Goal: Task Accomplishment & Management: Use online tool/utility

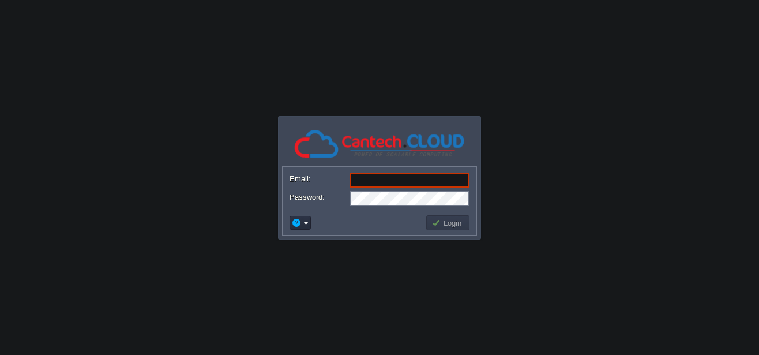
paste input "[EMAIL_ADDRESS][DOMAIN_NAME]"
type input "[EMAIL_ADDRESS][DOMAIN_NAME]"
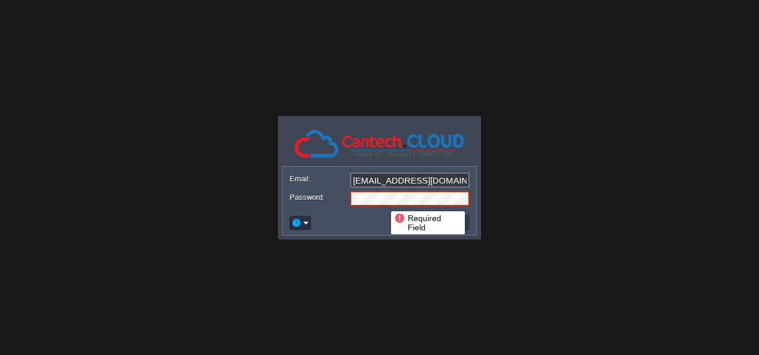
scroll to position [0, 180]
click at [443, 223] on button "Login" at bounding box center [447, 222] width 33 height 10
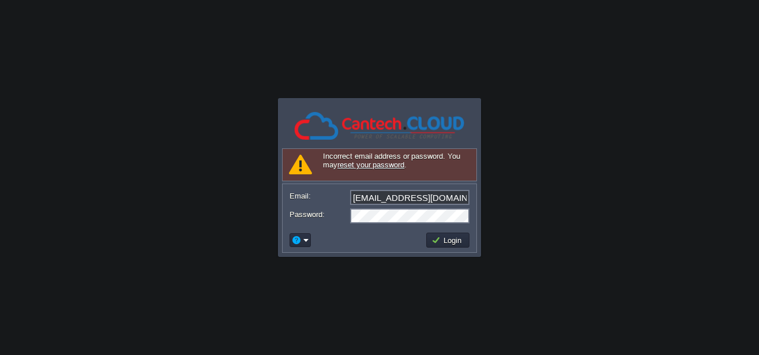
scroll to position [0, 0]
click at [444, 236] on button "Login" at bounding box center [447, 240] width 33 height 10
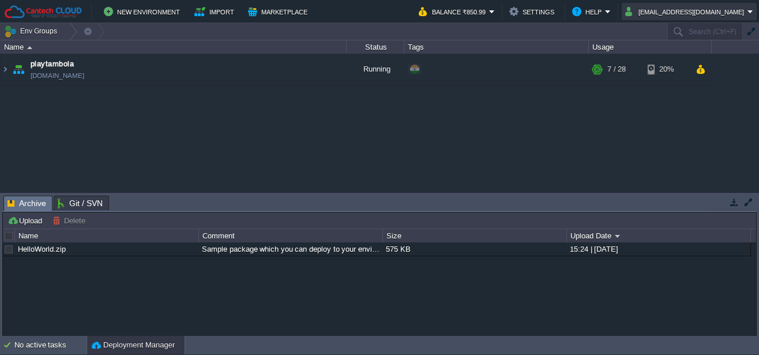
click at [675, 12] on button "[EMAIL_ADDRESS][DOMAIN_NAME]" at bounding box center [686, 12] width 122 height 14
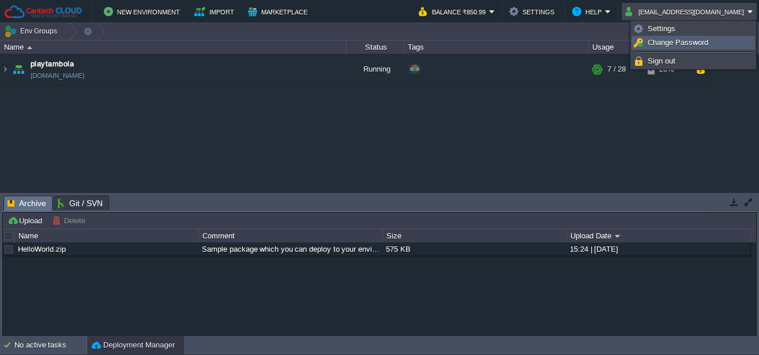
click at [675, 43] on span "Change Password" at bounding box center [677, 42] width 61 height 9
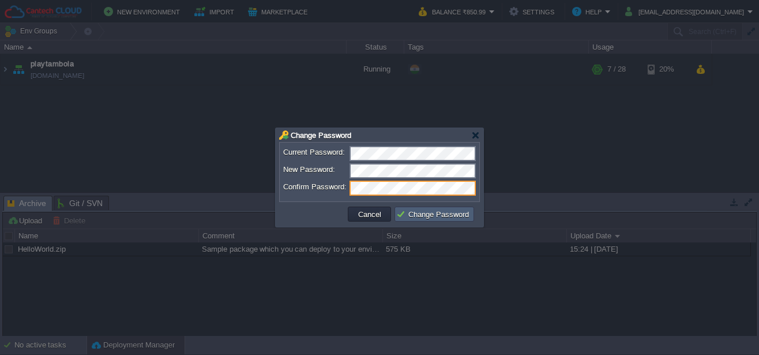
click at [445, 213] on button "Change Password" at bounding box center [434, 214] width 76 height 10
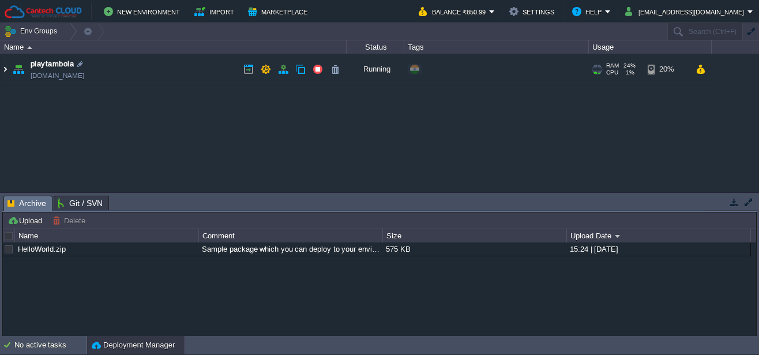
click at [6, 69] on img at bounding box center [5, 69] width 9 height 31
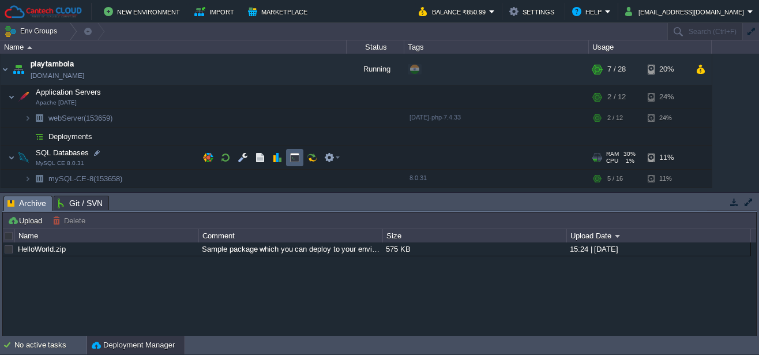
click at [292, 164] on td at bounding box center [294, 157] width 17 height 17
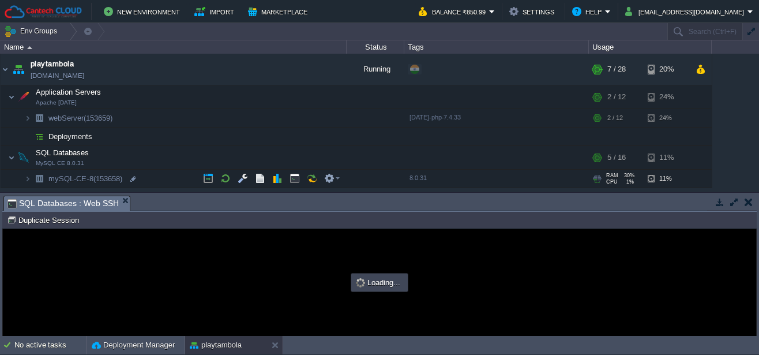
type input "#000000"
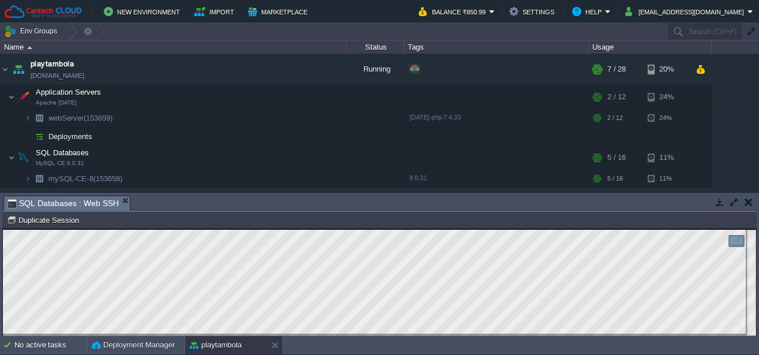
click at [748, 201] on button "button" at bounding box center [748, 202] width 8 height 10
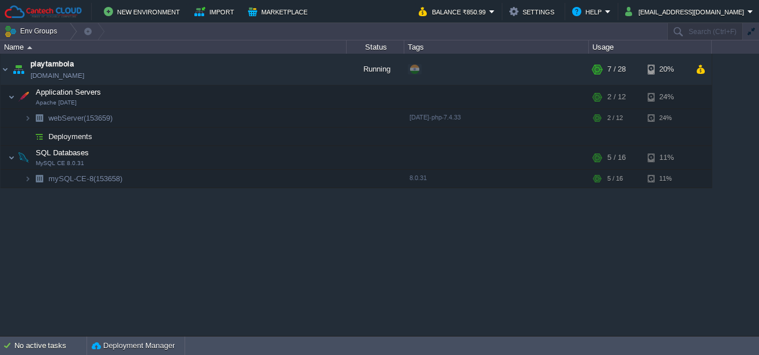
click at [304, 227] on div "playtambola [DOMAIN_NAME] Running + Add to Env Group RAM 24% CPU 1% 7 / 28 20% …" at bounding box center [379, 195] width 759 height 282
click at [23, 179] on img at bounding box center [16, 174] width 16 height 10
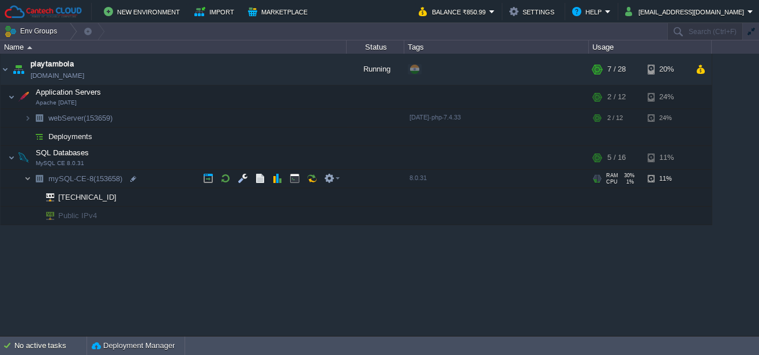
click at [25, 181] on img at bounding box center [27, 178] width 7 height 18
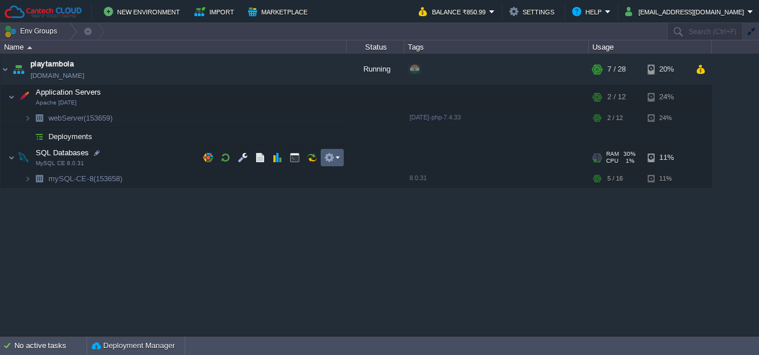
click at [333, 161] on button "button" at bounding box center [329, 157] width 10 height 10
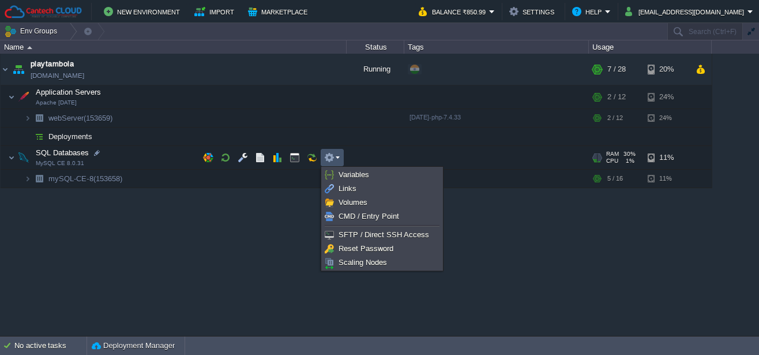
click at [333, 161] on button "button" at bounding box center [329, 157] width 10 height 10
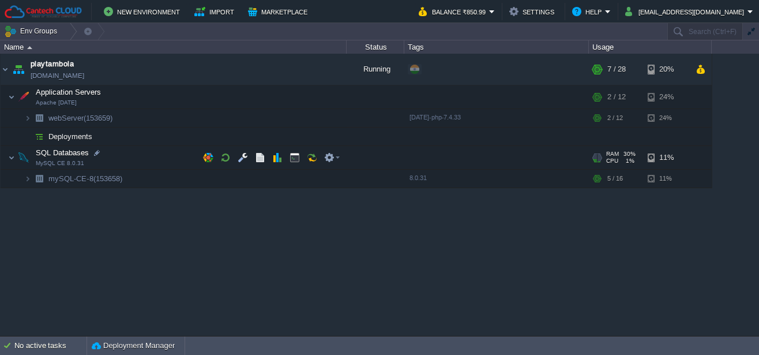
click at [16, 157] on img at bounding box center [24, 157] width 16 height 23
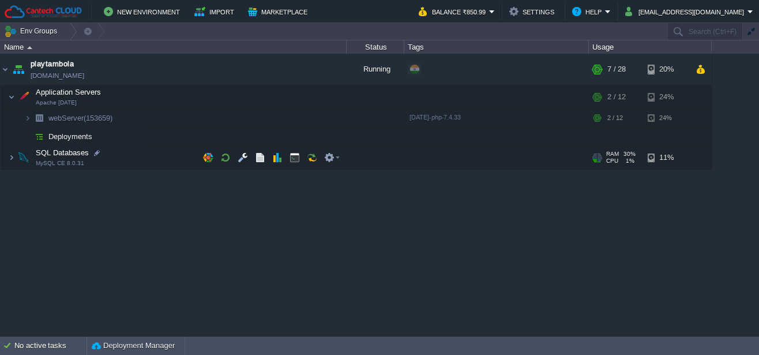
click at [16, 157] on img at bounding box center [24, 157] width 16 height 23
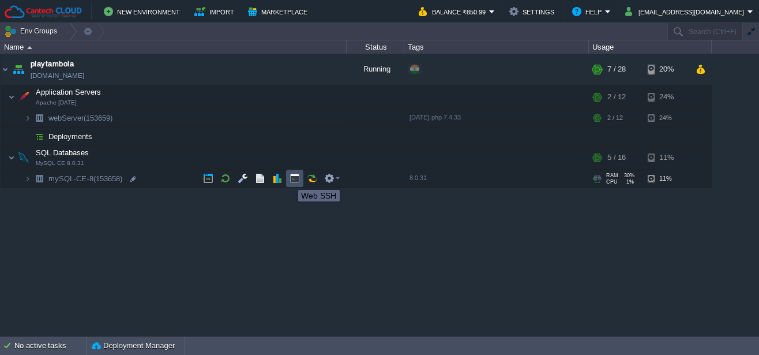
click at [295, 179] on button "button" at bounding box center [294, 178] width 10 height 10
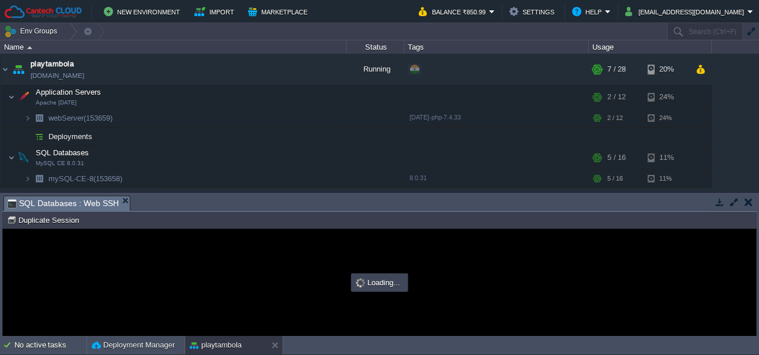
type input "#000000"
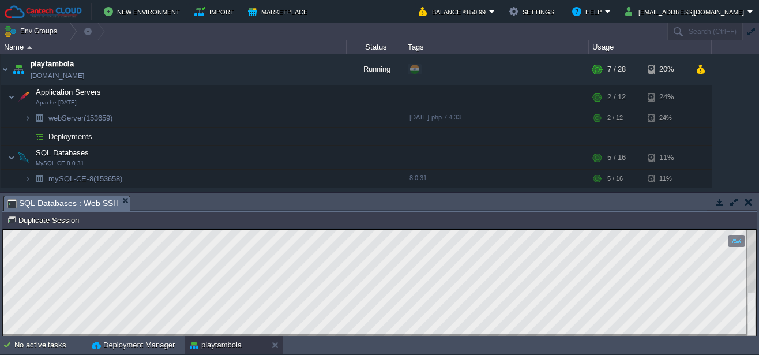
type textarea "mysql -u gametambola -p"
click at [748, 205] on button "button" at bounding box center [748, 202] width 8 height 10
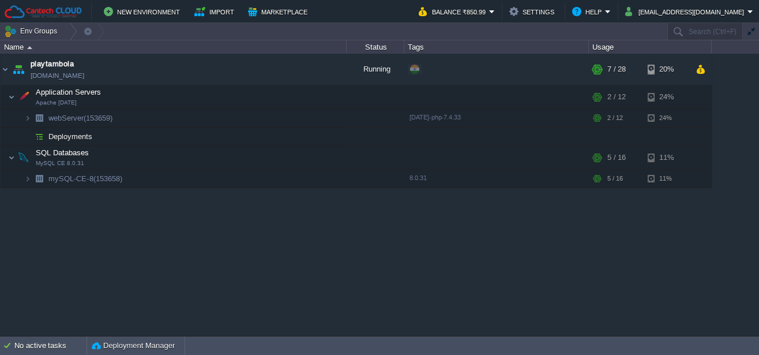
click at [327, 261] on div "playtambola [DOMAIN_NAME] Running + Add to Env Group RAM 24% CPU 1% 7 / 28 20% …" at bounding box center [379, 195] width 759 height 282
click at [296, 160] on button "button" at bounding box center [294, 157] width 10 height 10
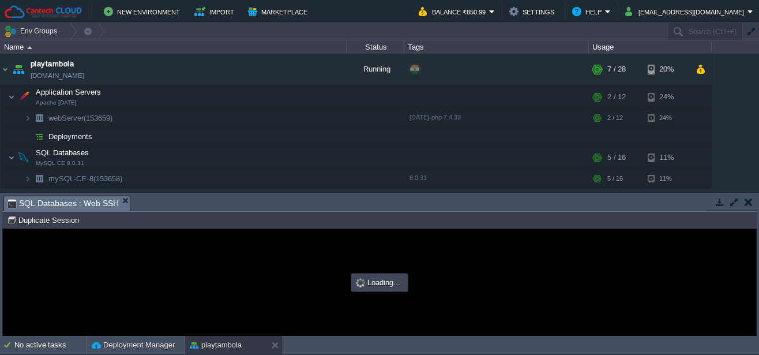
scroll to position [0, 0]
type input "#000000"
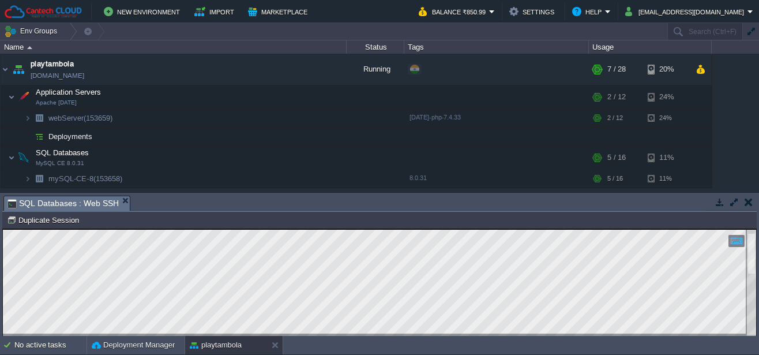
scroll to position [1, 127]
click at [1, 73] on img at bounding box center [5, 69] width 9 height 31
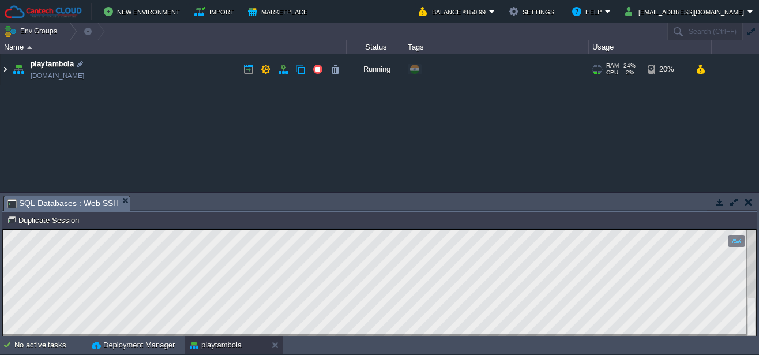
click at [1, 73] on img at bounding box center [5, 69] width 9 height 31
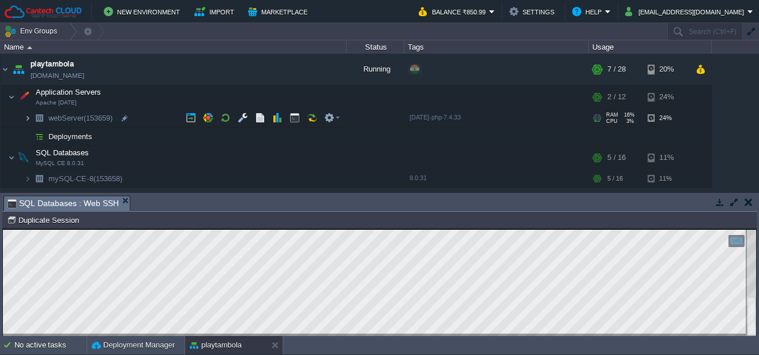
click at [28, 119] on img at bounding box center [27, 118] width 7 height 18
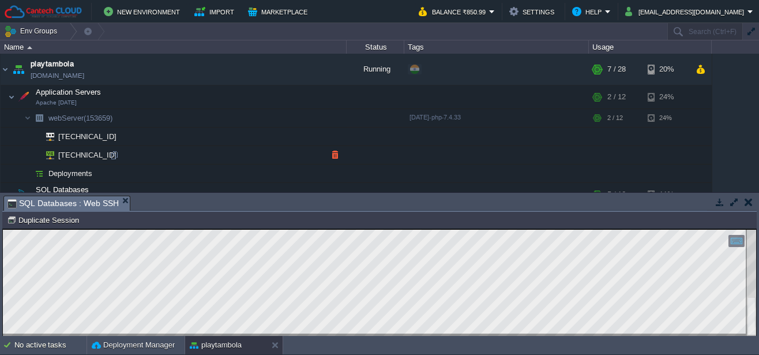
scroll to position [33, 0]
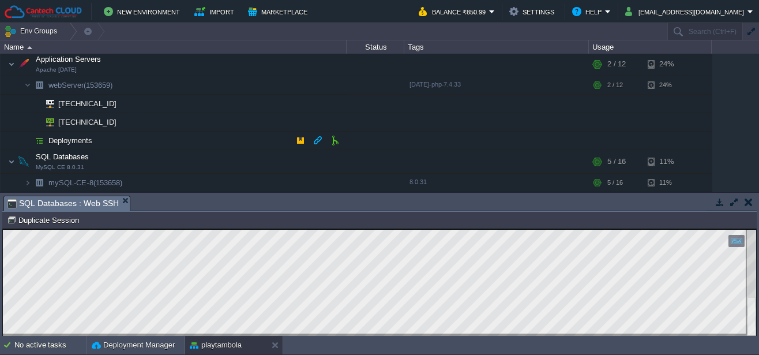
click at [83, 140] on span "Deployments" at bounding box center [70, 140] width 47 height 10
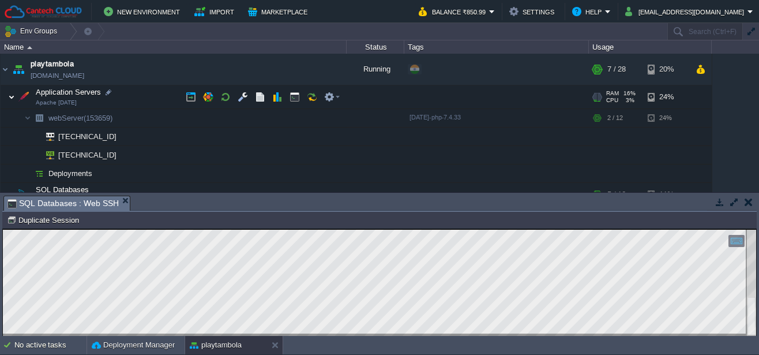
click at [12, 94] on img at bounding box center [11, 96] width 7 height 23
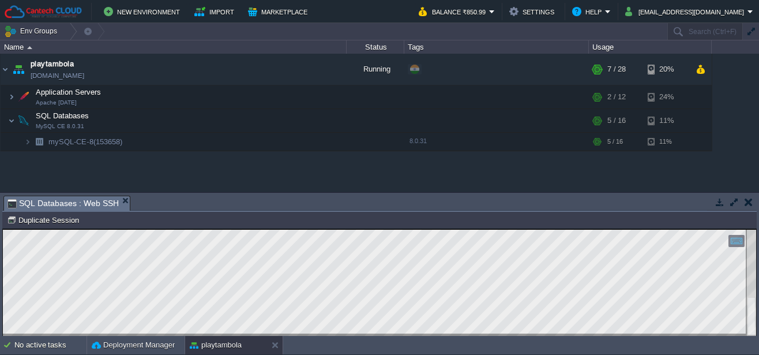
click at [115, 164] on div "playtambola [DOMAIN_NAME] Running + Add to Env Group RAM 24% CPU 2% 7 / 28 20% …" at bounding box center [379, 123] width 759 height 138
type textarea "mysql -u gametambola -p"
click at [749, 202] on button "button" at bounding box center [748, 202] width 8 height 10
click at [749, 192] on div "playtambola [DOMAIN_NAME] Running + Add to Env Group RAM 24% CPU 1% 7 / 28 20% …" at bounding box center [379, 123] width 759 height 138
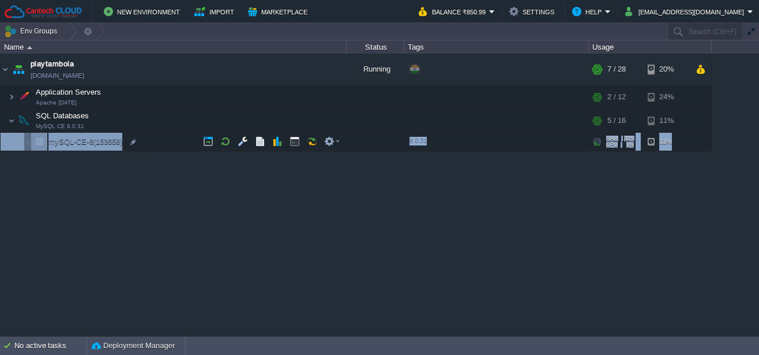
click at [562, 218] on div "playtambola [DOMAIN_NAME] Running + Add to Env Group RAM 24% CPU 1% 7 / 28 20% …" at bounding box center [379, 195] width 759 height 282
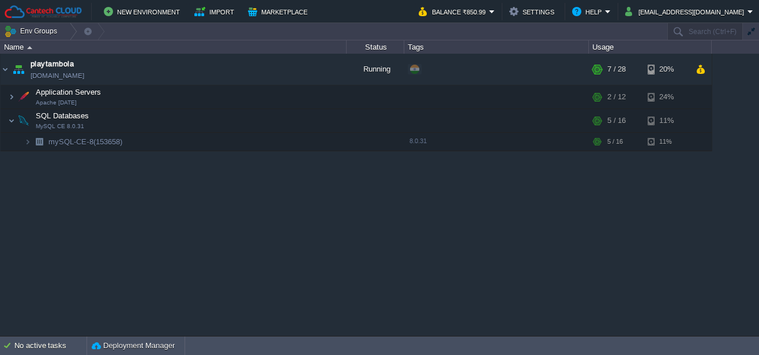
click at [173, 216] on div "playtambola [DOMAIN_NAME] Running + Add to Env Group RAM 24% CPU 1% 7 / 28 20% …" at bounding box center [379, 195] width 759 height 282
click at [248, 171] on div "playtambola [DOMAIN_NAME] Running + Add to Env Group RAM 24% CPU 1% 7 / 28 20% …" at bounding box center [379, 195] width 759 height 282
click at [297, 146] on td at bounding box center [294, 141] width 17 height 17
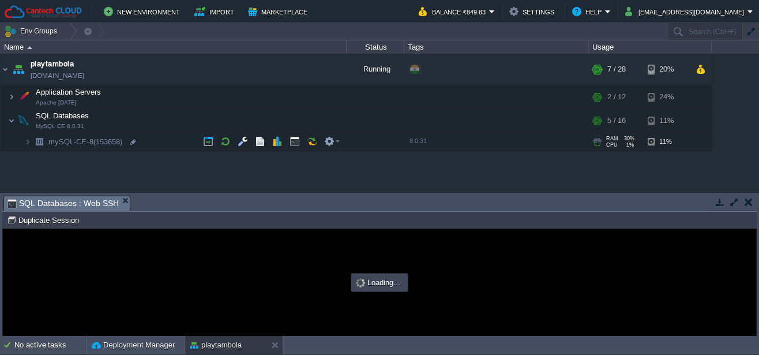
scroll to position [0, 0]
click at [736, 202] on button "button" at bounding box center [734, 202] width 10 height 10
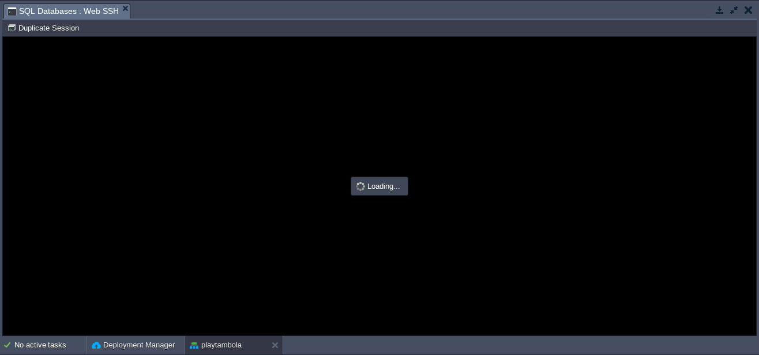
type input "#000000"
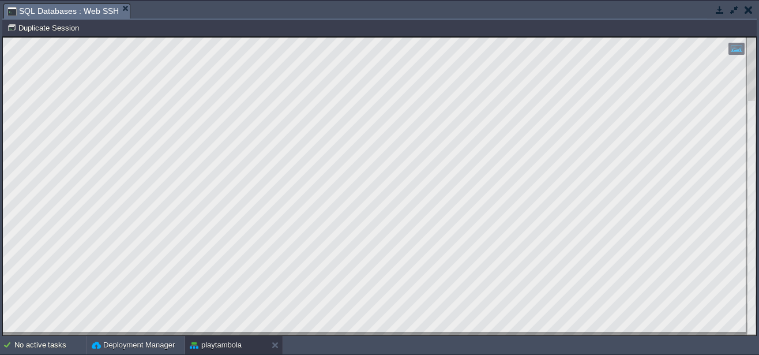
type textarea "mysql -u gametambola -p"
click at [749, 13] on button "button" at bounding box center [748, 10] width 8 height 10
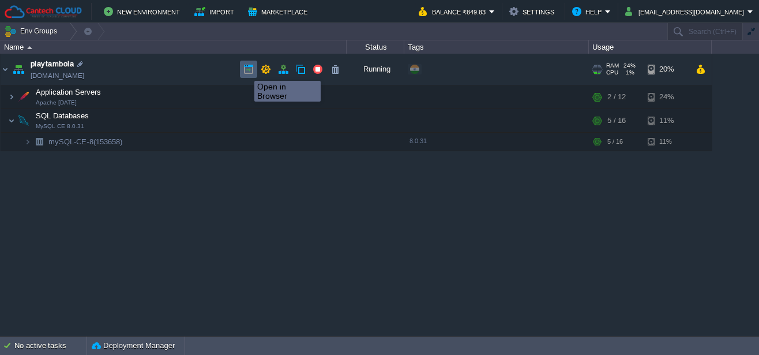
click at [246, 70] on button "button" at bounding box center [248, 69] width 10 height 10
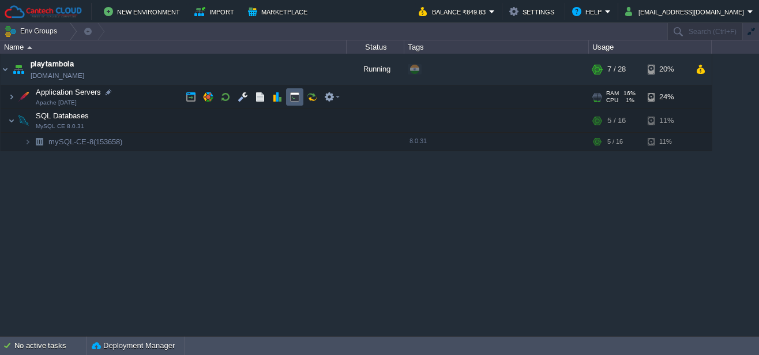
click at [288, 99] on td at bounding box center [294, 96] width 17 height 17
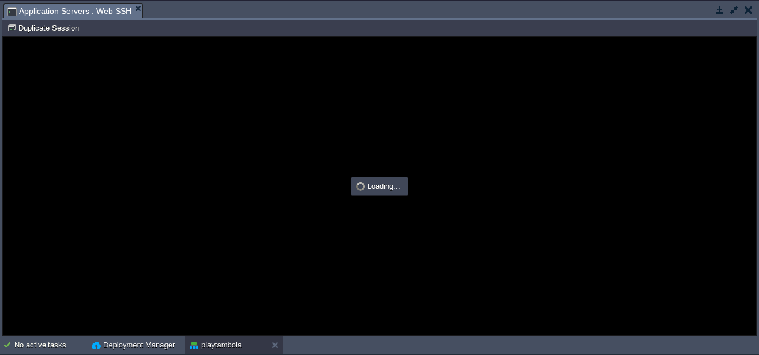
scroll to position [0, 0]
type input "#000000"
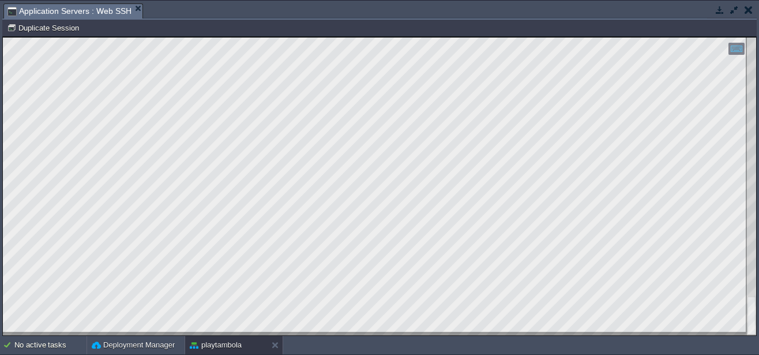
click at [744, 7] on button "button" at bounding box center [748, 10] width 8 height 10
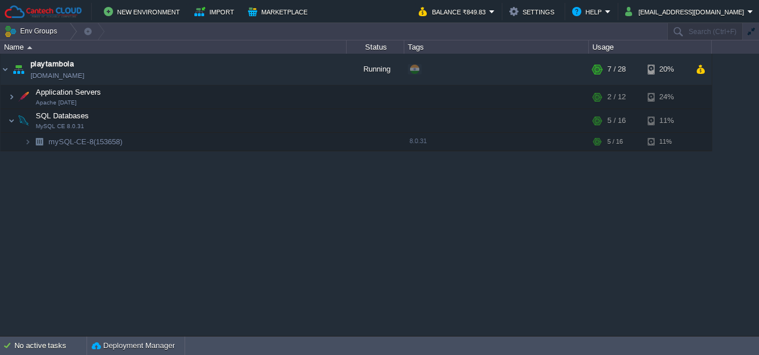
click at [289, 245] on div "playtambola [DOMAIN_NAME] Running + Add to Env Group RAM 24% CPU 1% 7 / 28 20% …" at bounding box center [379, 195] width 759 height 282
click at [240, 145] on button "button" at bounding box center [243, 141] width 10 height 10
click at [297, 144] on button "button" at bounding box center [294, 141] width 10 height 10
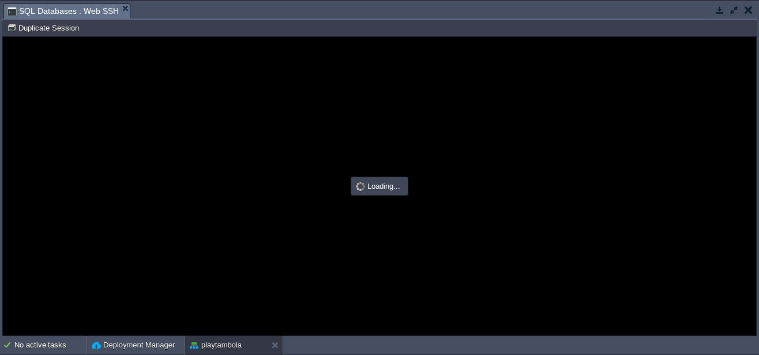
type input "#000000"
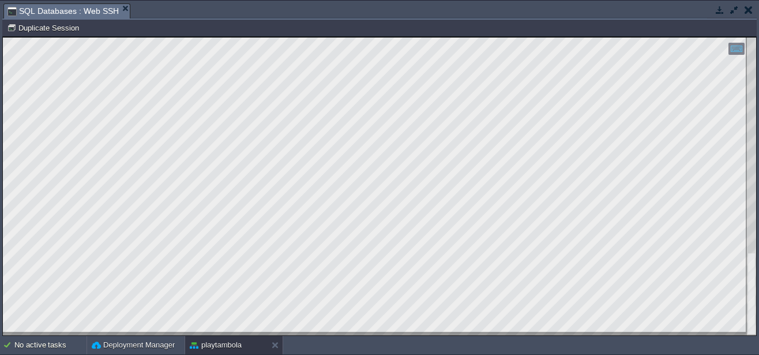
scroll to position [1, 127]
type textarea "mysql@node153658-playtambola ~ $ mysql -u gametambola -p Enter password: ERROR …"
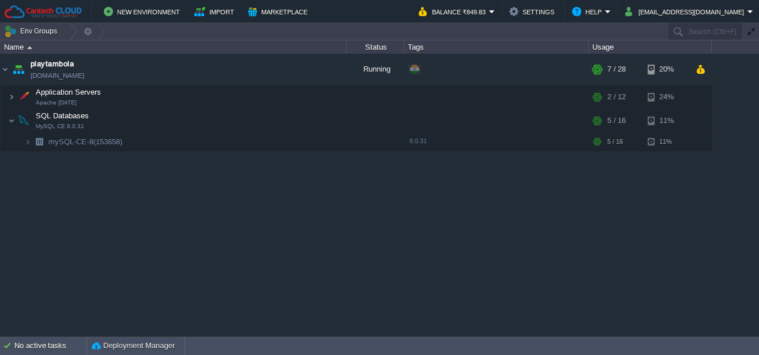
click at [85, 167] on div "playtambola [DOMAIN_NAME] Running + Add to Env Group RAM 24% CPU 1% 7 / 28 20% …" at bounding box center [379, 195] width 759 height 282
click at [64, 32] on div at bounding box center [70, 31] width 16 height 17
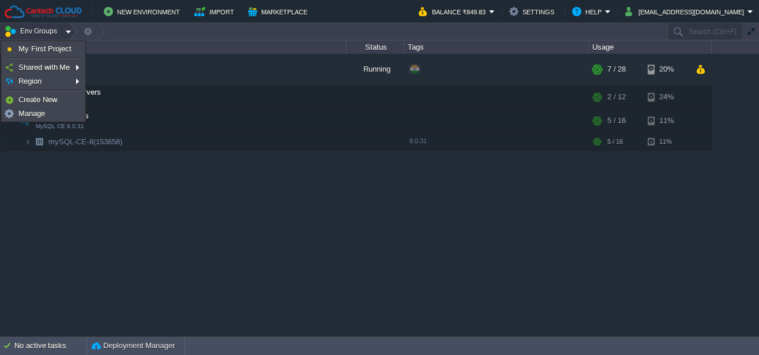
click at [64, 32] on div at bounding box center [70, 31] width 16 height 17
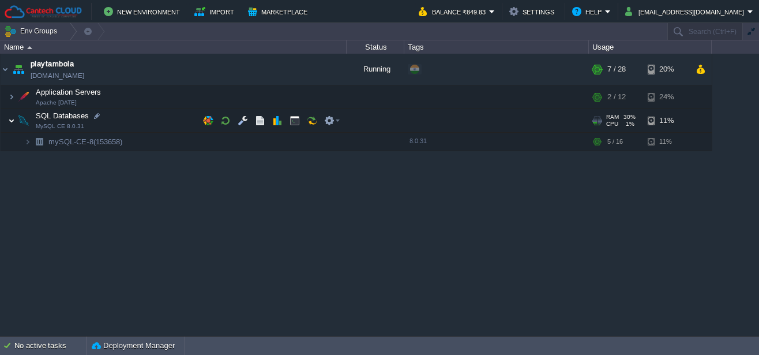
click at [8, 120] on img at bounding box center [11, 120] width 7 height 23
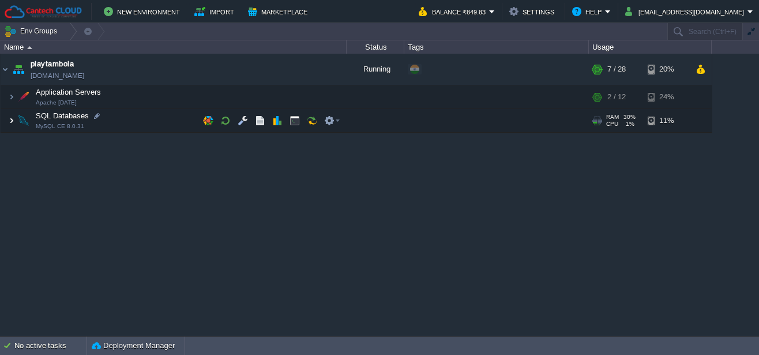
click at [8, 120] on img at bounding box center [11, 120] width 7 height 23
click at [9, 120] on img at bounding box center [11, 120] width 7 height 23
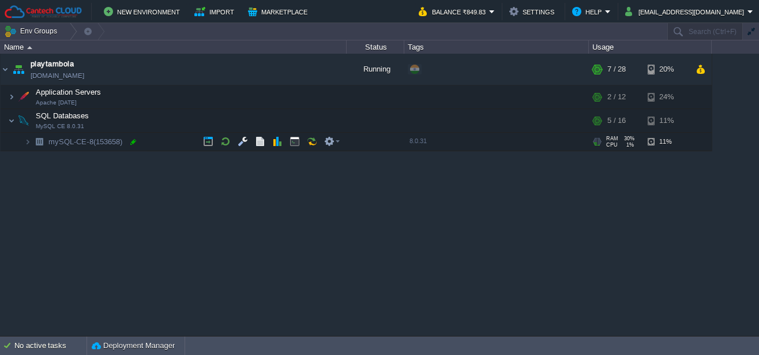
click at [132, 143] on div at bounding box center [133, 142] width 10 height 10
click at [259, 143] on button "button" at bounding box center [260, 141] width 10 height 10
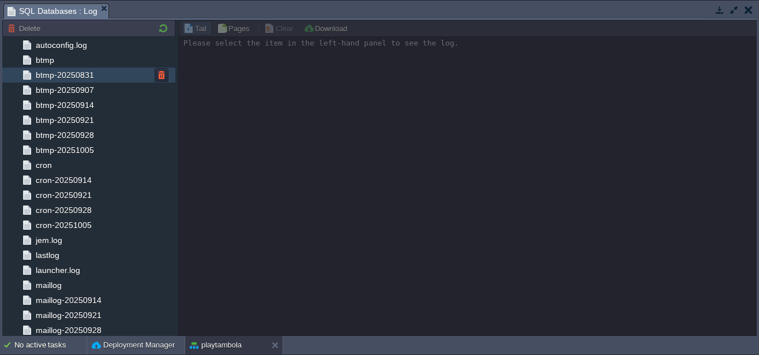
scroll to position [0, 0]
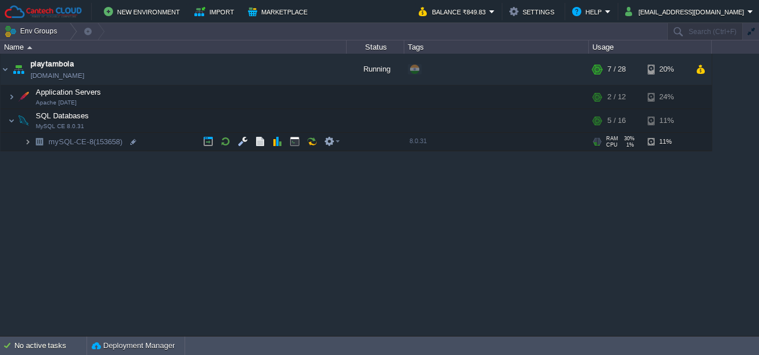
click at [27, 141] on img at bounding box center [27, 142] width 7 height 18
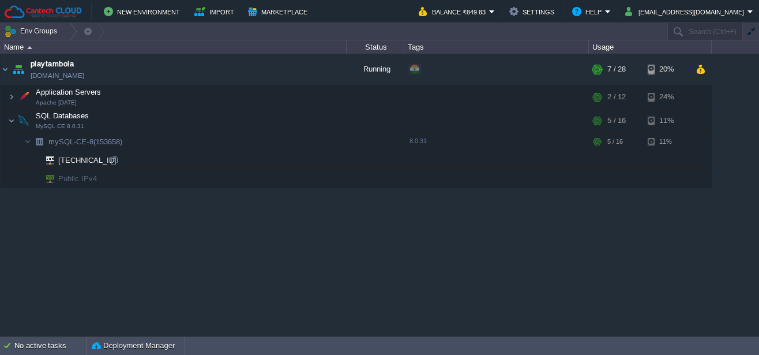
click at [81, 159] on span "[TECHNICAL_ID]" at bounding box center [87, 160] width 61 height 18
click at [140, 201] on div "playtambola [DOMAIN_NAME] Running + Add to Env Group RAM 24% CPU 1% 7 / 28 20% …" at bounding box center [379, 195] width 759 height 282
click at [10, 97] on img at bounding box center [11, 96] width 7 height 23
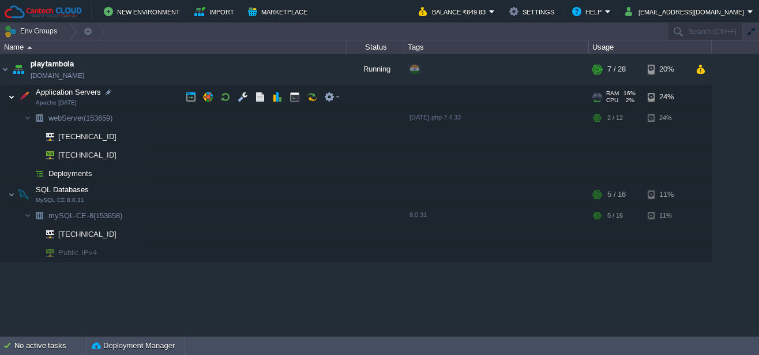
click at [10, 97] on img at bounding box center [11, 96] width 7 height 23
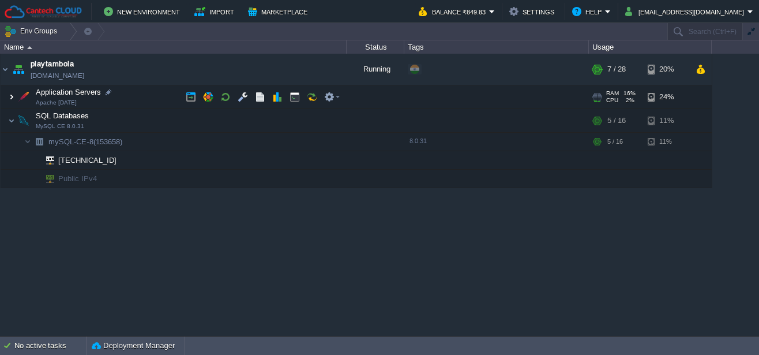
click at [14, 99] on img at bounding box center [11, 96] width 7 height 23
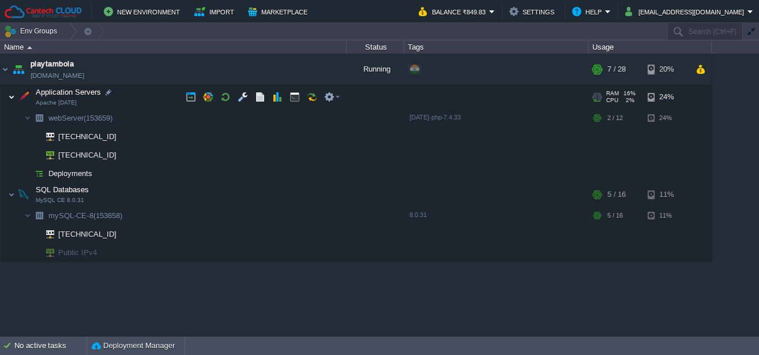
click at [14, 99] on img at bounding box center [11, 96] width 7 height 23
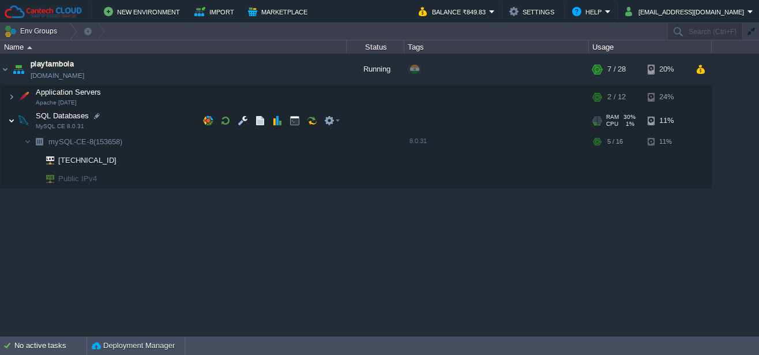
click at [11, 122] on img at bounding box center [11, 120] width 7 height 23
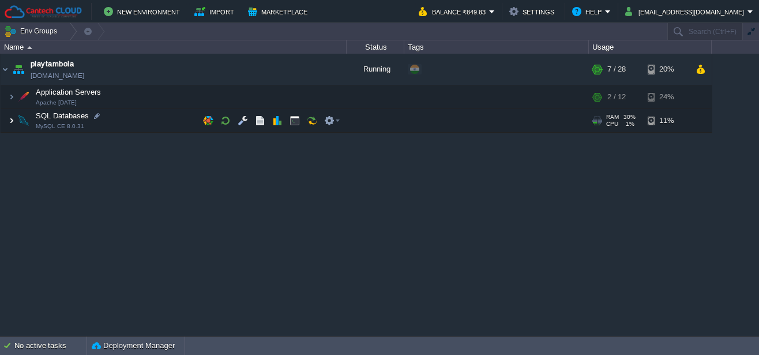
click at [11, 122] on img at bounding box center [11, 120] width 7 height 23
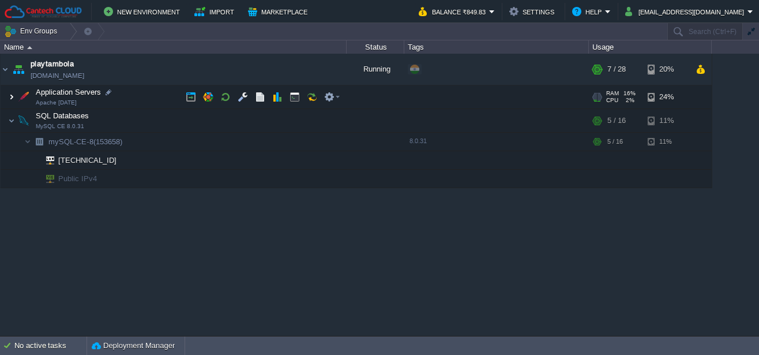
click at [8, 101] on img at bounding box center [11, 96] width 7 height 23
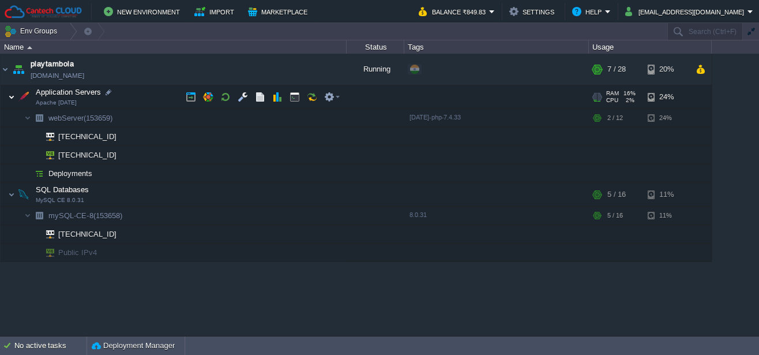
click at [8, 101] on img at bounding box center [11, 96] width 7 height 23
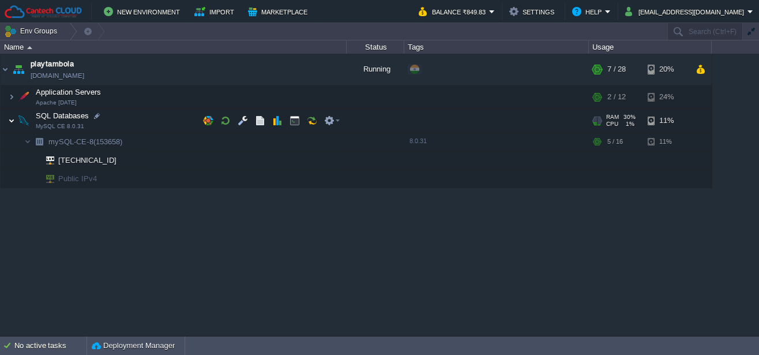
click at [13, 120] on img at bounding box center [11, 120] width 7 height 23
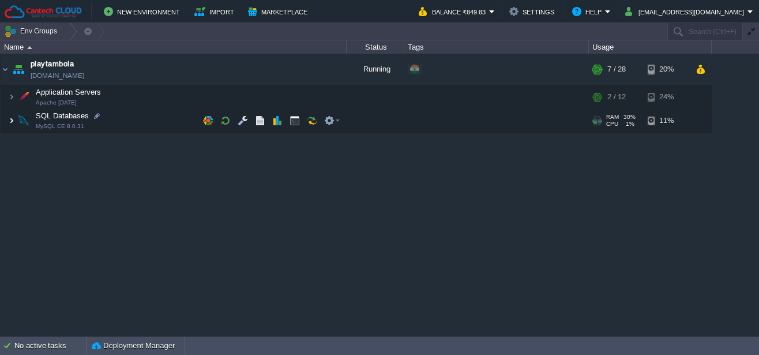
click at [13, 120] on img at bounding box center [11, 120] width 7 height 23
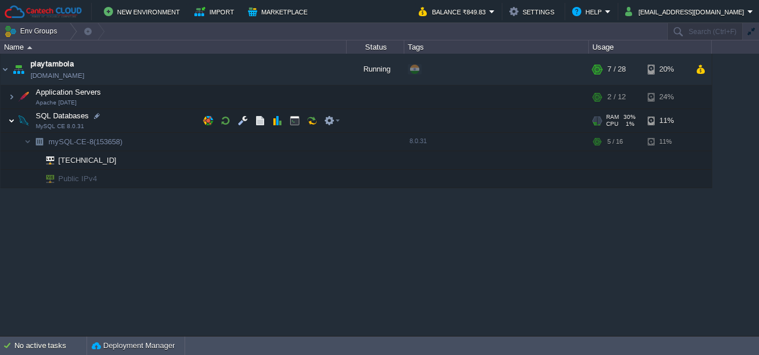
click at [14, 118] on img at bounding box center [11, 120] width 7 height 23
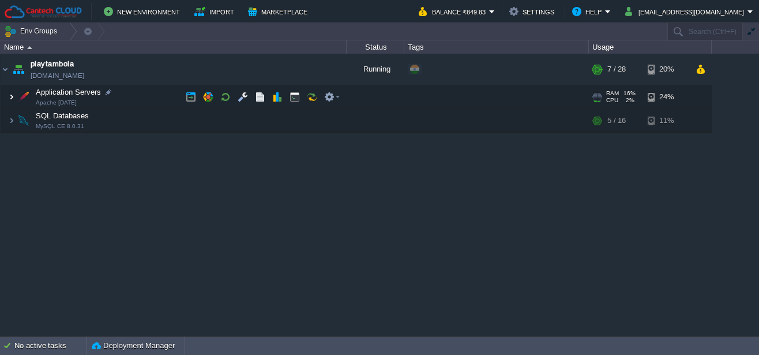
click at [12, 99] on img at bounding box center [11, 96] width 7 height 23
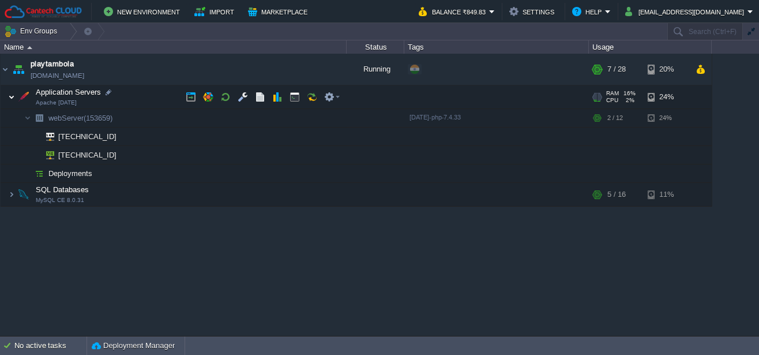
click at [8, 93] on img at bounding box center [11, 96] width 7 height 23
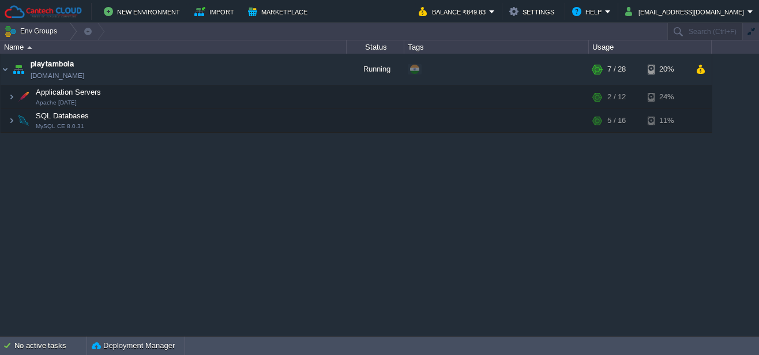
click at [102, 158] on div "playtambola [DOMAIN_NAME] Running + Add to Env Group RAM 24% CPU 1% 7 / 28 20% …" at bounding box center [379, 195] width 759 height 282
click at [16, 118] on img at bounding box center [24, 120] width 16 height 23
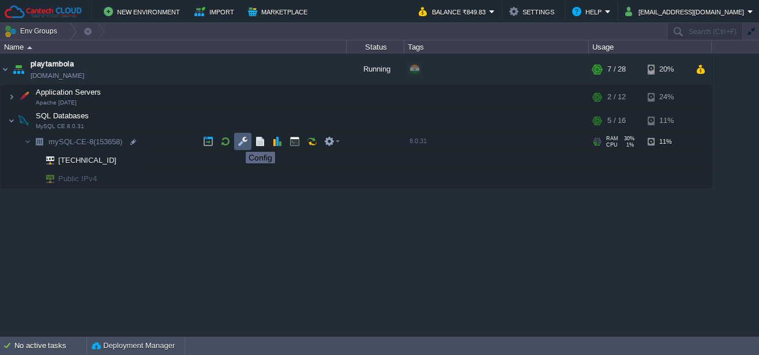
click at [238, 141] on button "button" at bounding box center [243, 141] width 10 height 10
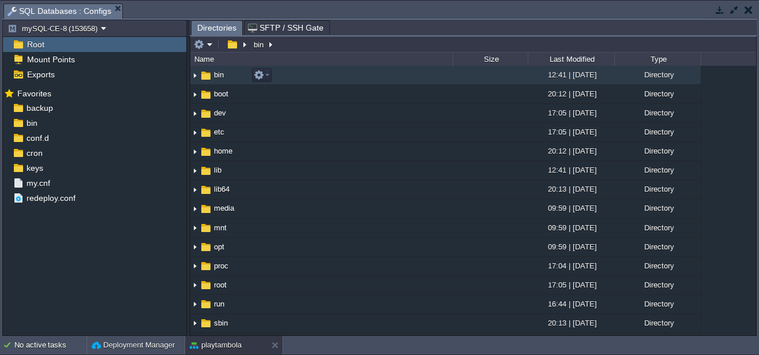
click at [221, 76] on span "bin" at bounding box center [218, 75] width 13 height 10
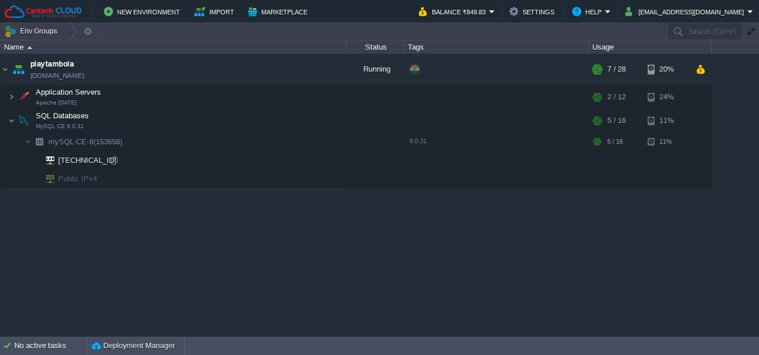
click at [65, 162] on span "[TECHNICAL_ID]" at bounding box center [87, 160] width 61 height 18
click at [179, 159] on td "[TECHNICAL_ID]" at bounding box center [174, 160] width 346 height 18
click at [305, 267] on div "playtambola [DOMAIN_NAME] Running + Add to Env Group RAM 24% CPU 2% 7 / 28 20% …" at bounding box center [379, 195] width 759 height 282
click at [297, 145] on button "button" at bounding box center [294, 141] width 10 height 10
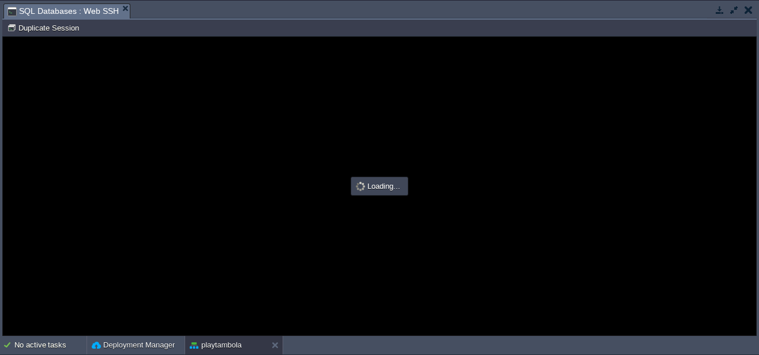
type input "#000000"
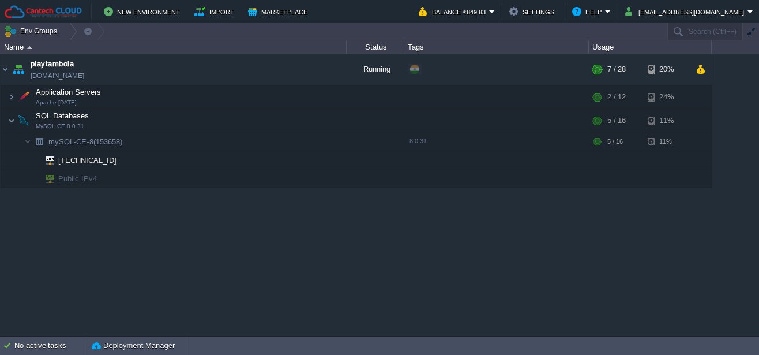
click at [276, 261] on div "playtambola [DOMAIN_NAME] Running + Add to Env Group RAM 24% CPU 2% 7 / 28 20% …" at bounding box center [379, 195] width 759 height 282
click at [296, 143] on button "button" at bounding box center [294, 141] width 10 height 10
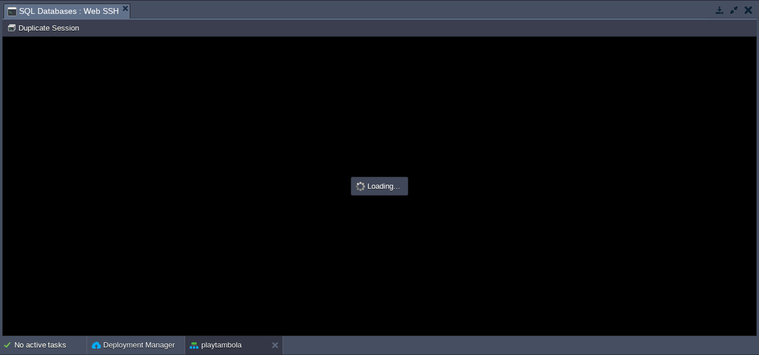
type input "#000000"
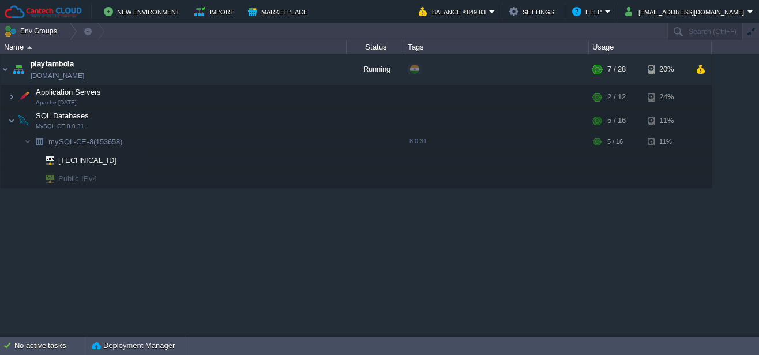
click at [238, 219] on div "playtambola [DOMAIN_NAME] Running + Add to Env Group RAM 24% CPU 1% 7 / 28 20% …" at bounding box center [379, 195] width 759 height 282
click at [205, 13] on button "Import" at bounding box center [215, 12] width 43 height 14
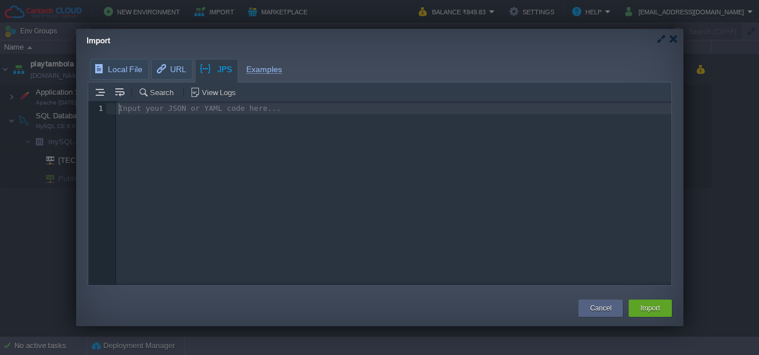
click at [145, 110] on pre "​" at bounding box center [395, 108] width 559 height 11
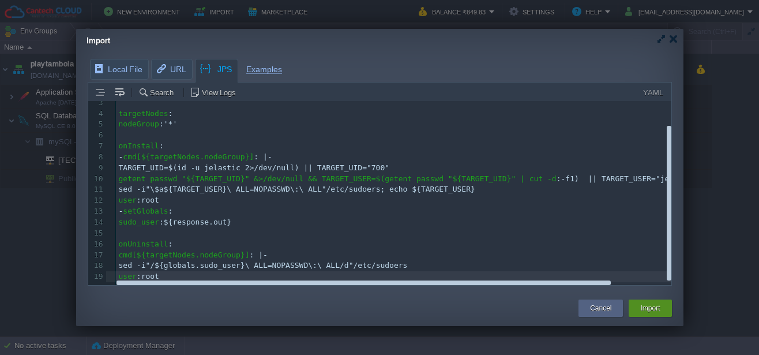
click at [644, 312] on button "Import" at bounding box center [650, 308] width 20 height 12
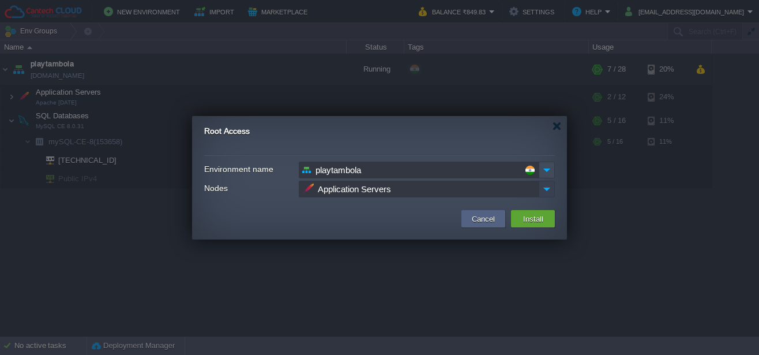
click at [542, 189] on img at bounding box center [546, 188] width 16 height 17
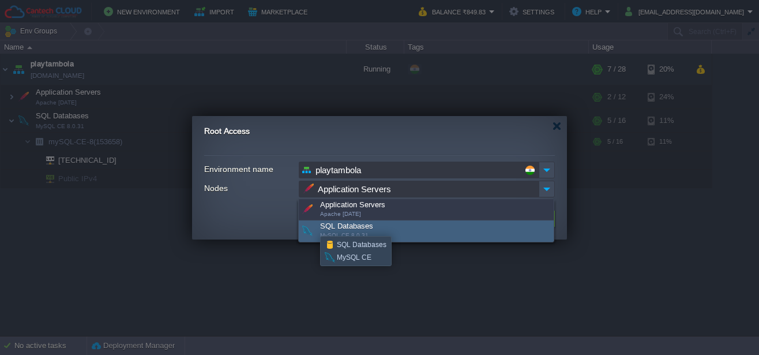
click at [306, 225] on span at bounding box center [307, 231] width 13 height 12
type input "SQL Databases"
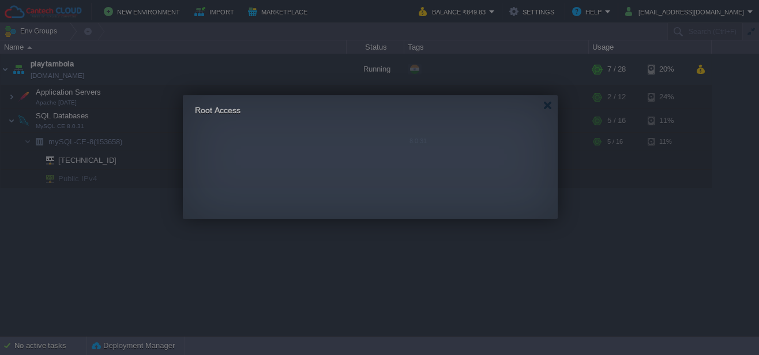
drag, startPoint x: 353, startPoint y: 131, endPoint x: 344, endPoint y: 108, distance: 25.1
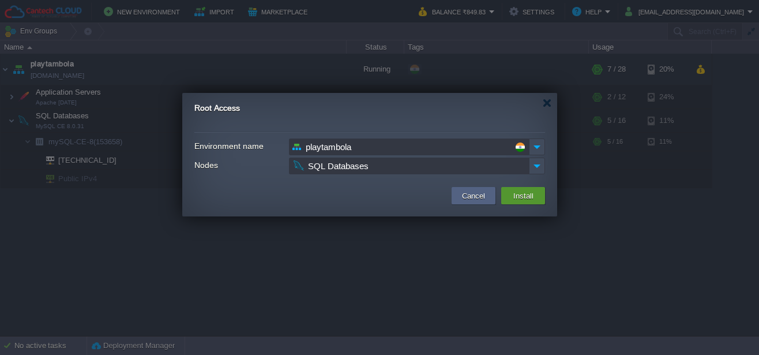
click at [525, 193] on button "Install" at bounding box center [523, 196] width 27 height 14
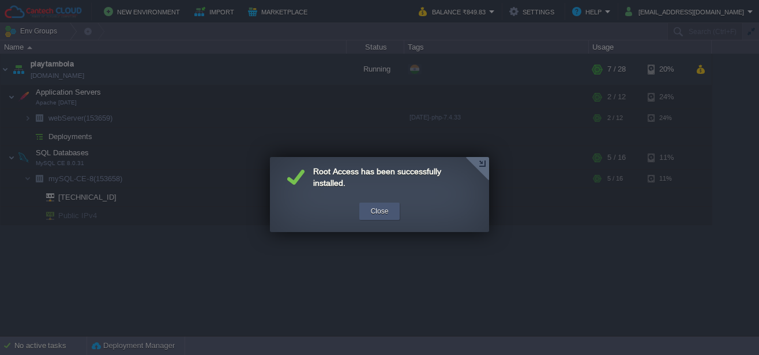
click at [376, 211] on button "Close" at bounding box center [380, 211] width 18 height 12
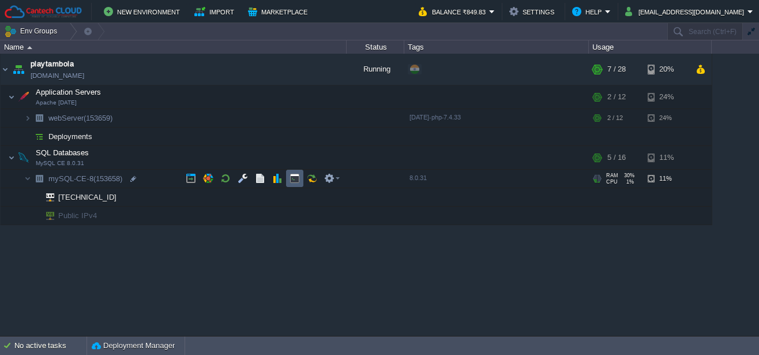
click at [291, 180] on button "button" at bounding box center [294, 178] width 10 height 10
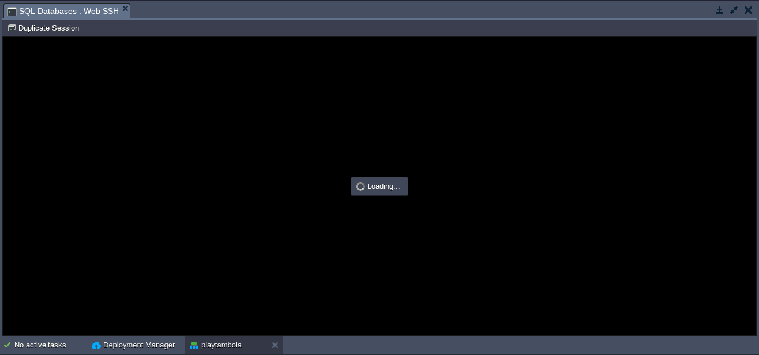
scroll to position [0, 0]
type input "#000000"
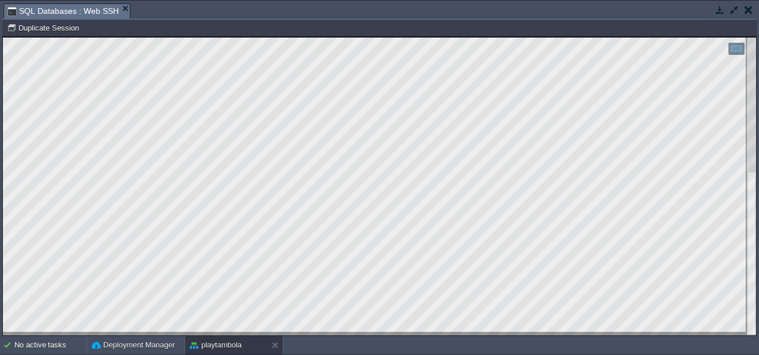
type textarea "mysql -u gametambola -p"
click at [734, 10] on button "button" at bounding box center [734, 10] width 10 height 10
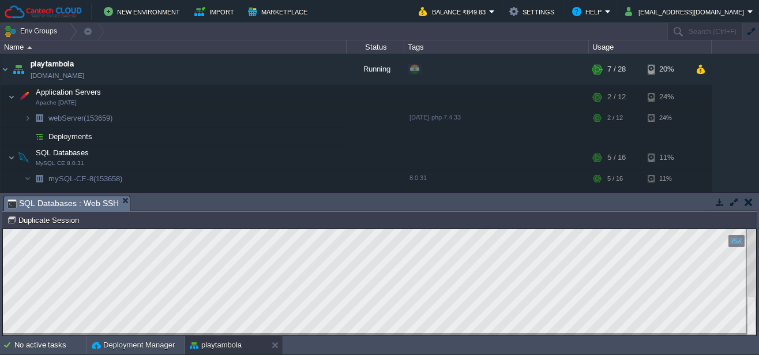
click at [737, 202] on button "button" at bounding box center [734, 202] width 10 height 10
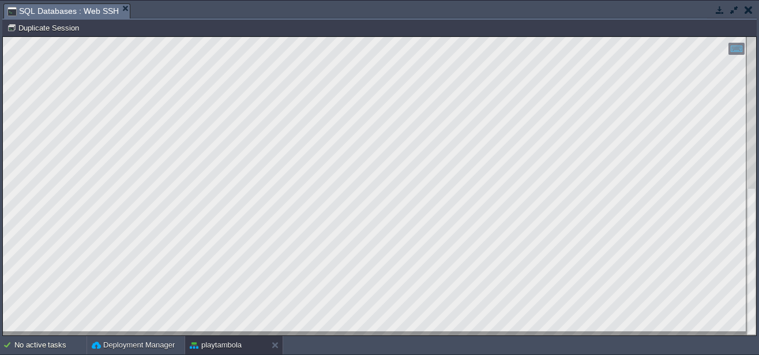
click at [751, 9] on button "button" at bounding box center [748, 10] width 8 height 10
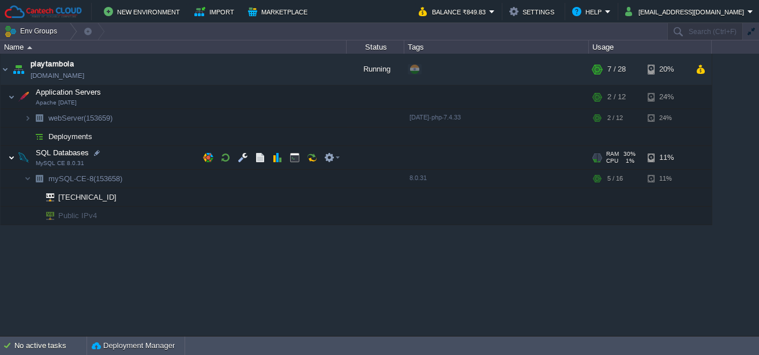
click at [13, 154] on img at bounding box center [11, 157] width 7 height 23
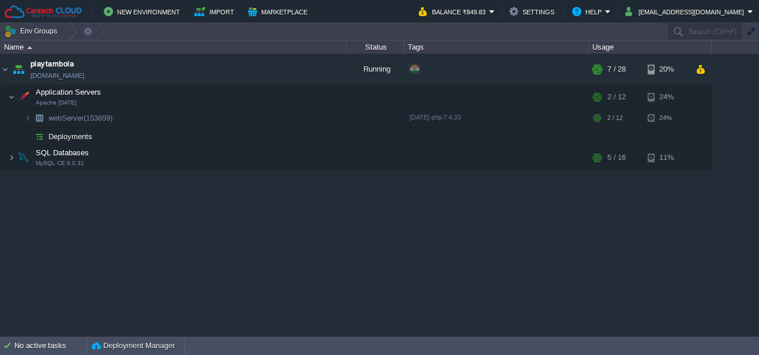
click at [126, 235] on div "playtambola [DOMAIN_NAME] Running + Add to Env Group RAM 24% CPU 2% 7 / 28 20% …" at bounding box center [379, 195] width 759 height 282
click at [208, 215] on div "playtambola [DOMAIN_NAME] Running + Add to Env Group RAM 24% CPU 1% 7 / 28 20% …" at bounding box center [379, 195] width 759 height 282
click at [204, 249] on div "playtambola [DOMAIN_NAME] Running + Add to Env Group RAM 24% CPU 1% 7 / 28 20% …" at bounding box center [379, 195] width 759 height 282
click at [10, 98] on img at bounding box center [11, 96] width 7 height 23
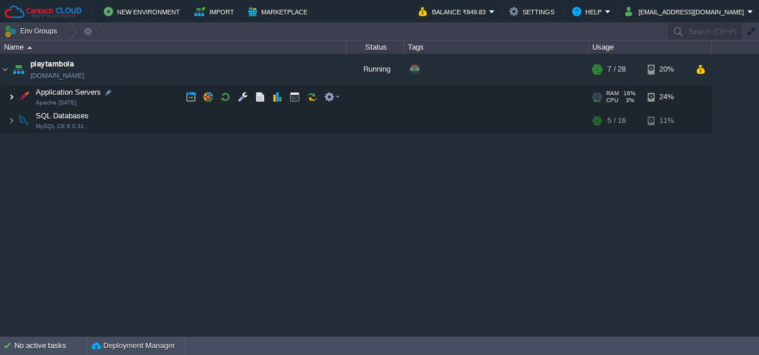
click at [10, 98] on img at bounding box center [11, 96] width 7 height 23
click at [11, 97] on img at bounding box center [11, 96] width 7 height 23
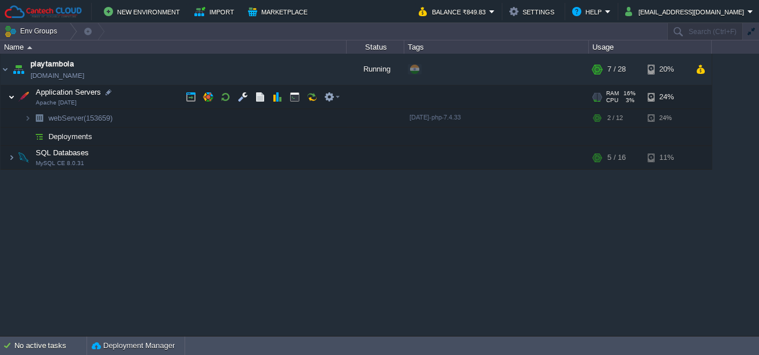
click at [11, 98] on img at bounding box center [11, 96] width 7 height 23
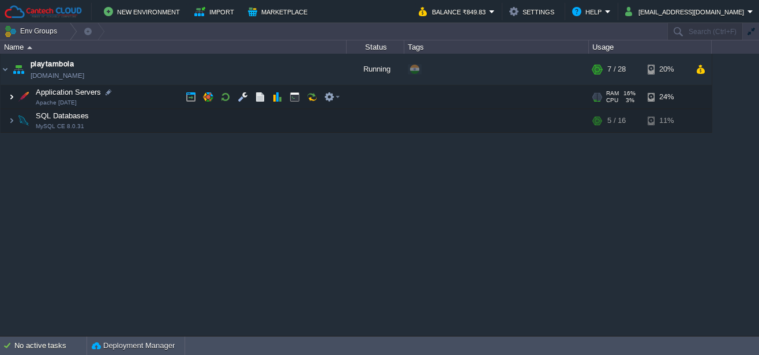
click at [11, 98] on img at bounding box center [11, 96] width 7 height 23
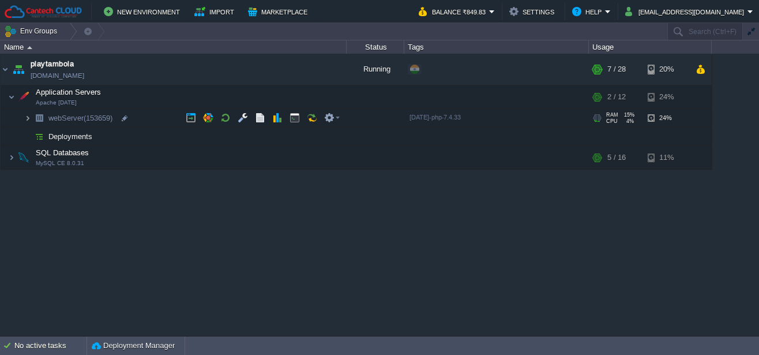
click at [26, 119] on img at bounding box center [27, 118] width 7 height 18
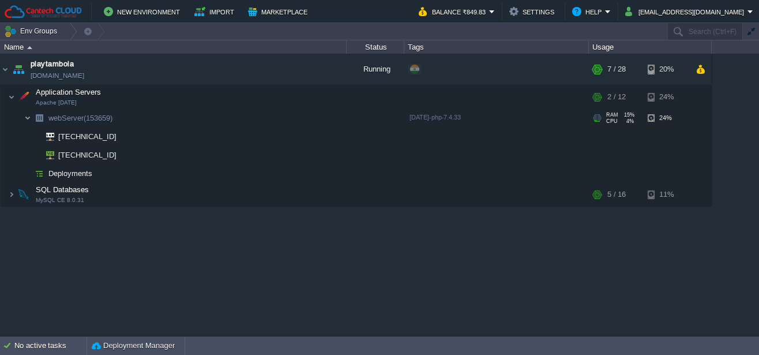
click at [26, 119] on img at bounding box center [27, 118] width 7 height 18
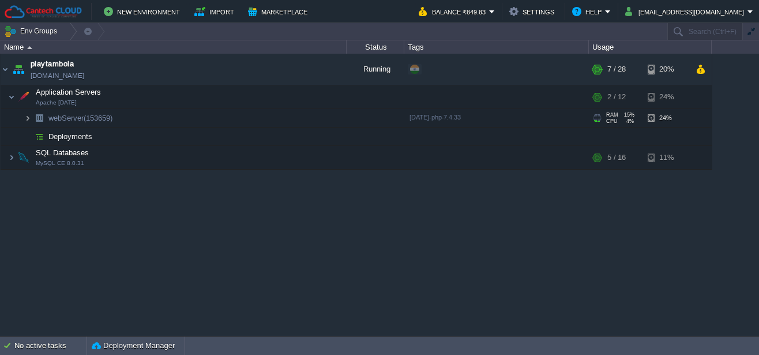
click at [26, 119] on img at bounding box center [27, 118] width 7 height 18
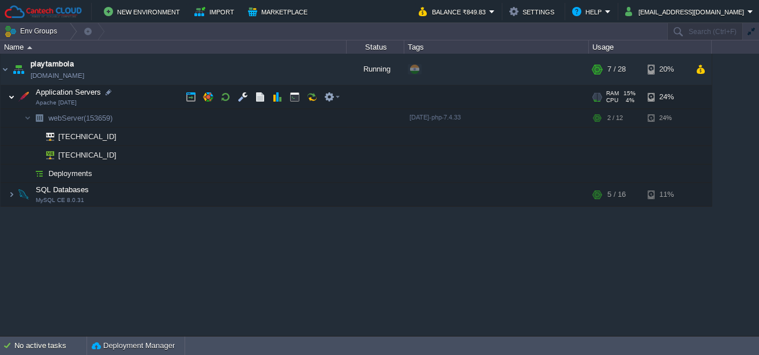
click at [9, 95] on img at bounding box center [11, 96] width 7 height 23
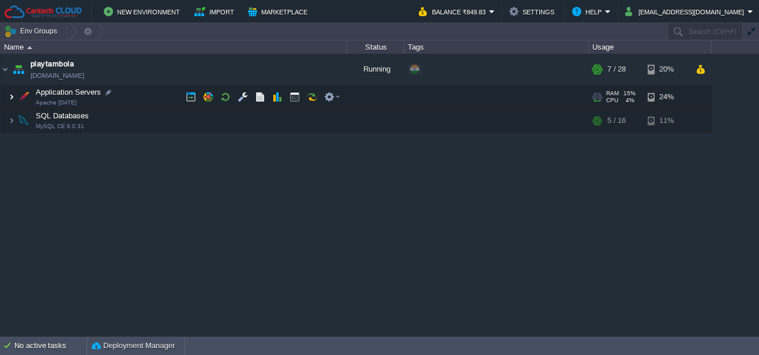
click at [9, 95] on img at bounding box center [11, 96] width 7 height 23
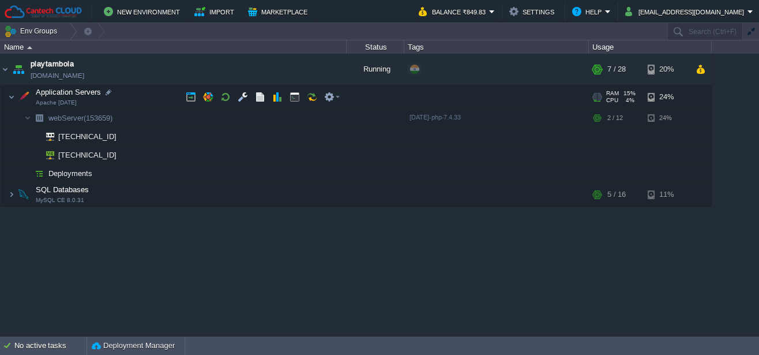
click at [7, 95] on img at bounding box center [4, 90] width 7 height 10
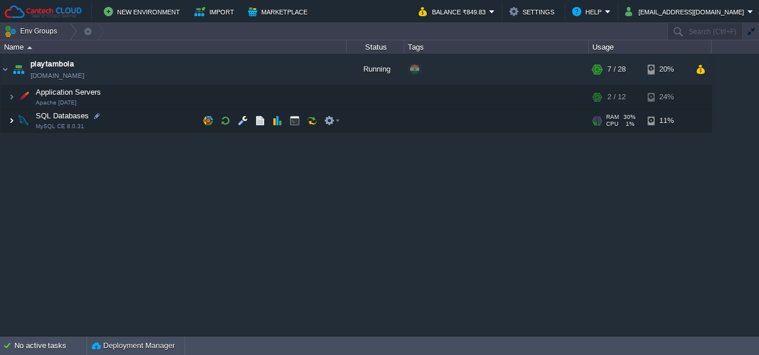
click at [11, 121] on img at bounding box center [11, 120] width 7 height 23
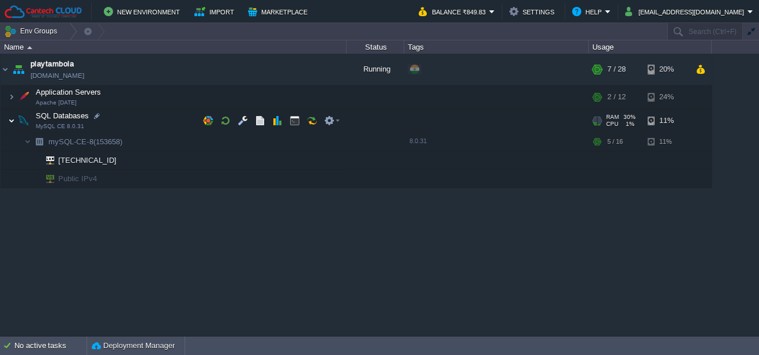
click at [13, 123] on img at bounding box center [11, 120] width 7 height 23
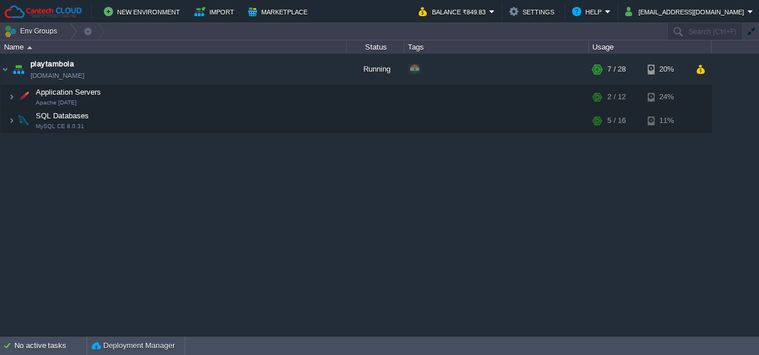
click at [246, 177] on div "playtambola [DOMAIN_NAME] Running + Add to Env Group RAM 23% CPU 2% 7 / 28 20% …" at bounding box center [379, 195] width 759 height 282
click at [13, 122] on img at bounding box center [11, 120] width 7 height 23
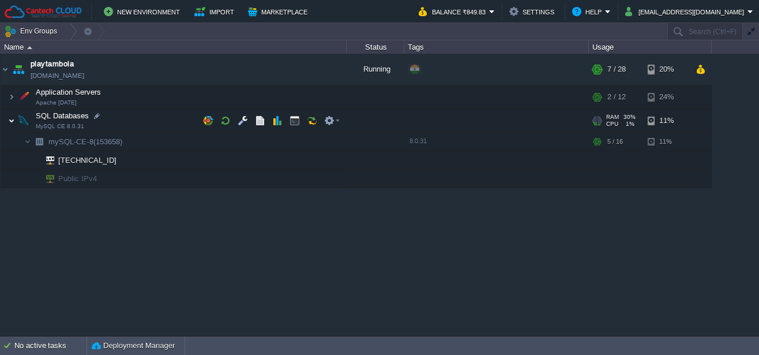
click at [13, 122] on img at bounding box center [11, 120] width 7 height 23
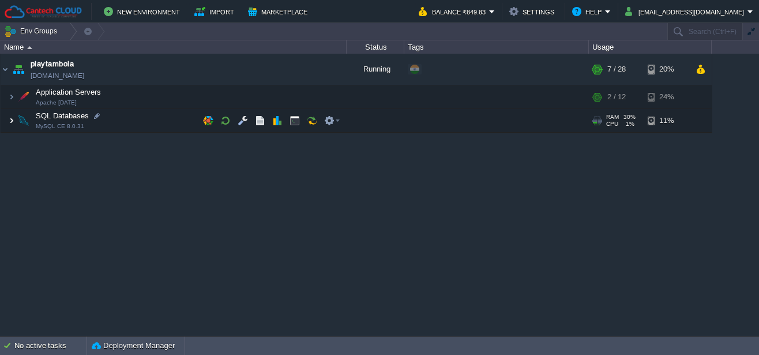
click at [13, 122] on img at bounding box center [11, 120] width 7 height 23
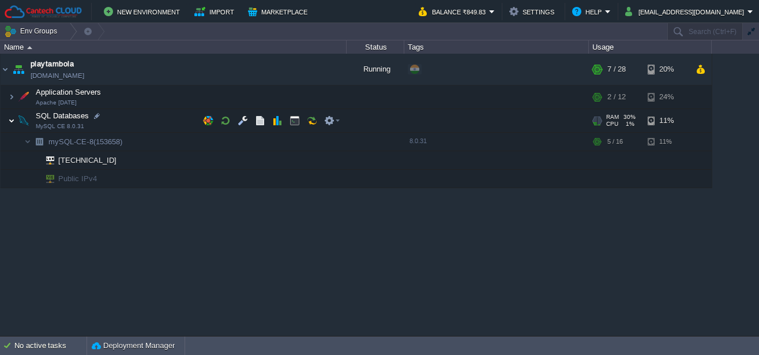
click at [13, 122] on img at bounding box center [11, 120] width 7 height 23
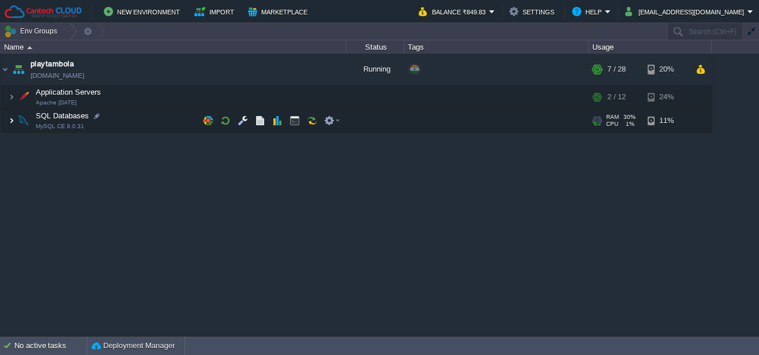
click at [13, 122] on img at bounding box center [11, 120] width 7 height 23
click at [11, 120] on img at bounding box center [11, 120] width 7 height 23
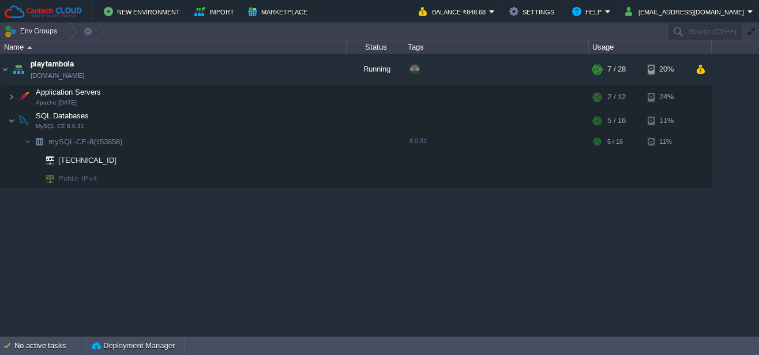
click at [105, 228] on div "playtambola [DOMAIN_NAME] Running + Add to Env Group RAM 24% CPU 4% 7 / 28 20% …" at bounding box center [379, 195] width 759 height 282
